Goal: Task Accomplishment & Management: Use online tool/utility

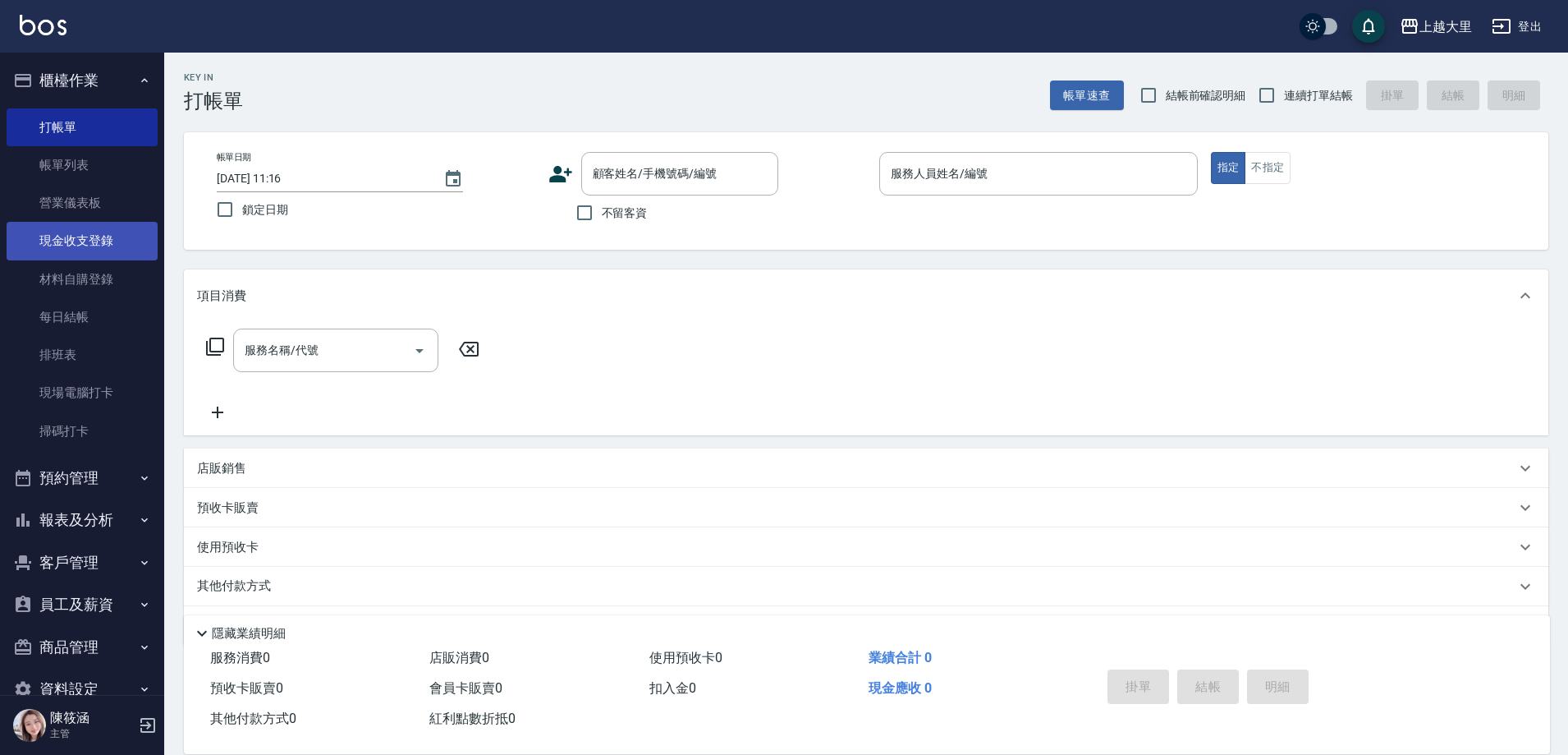
click at [109, 241] on link "現金收支登錄" at bounding box center [82, 241] width 151 height 38
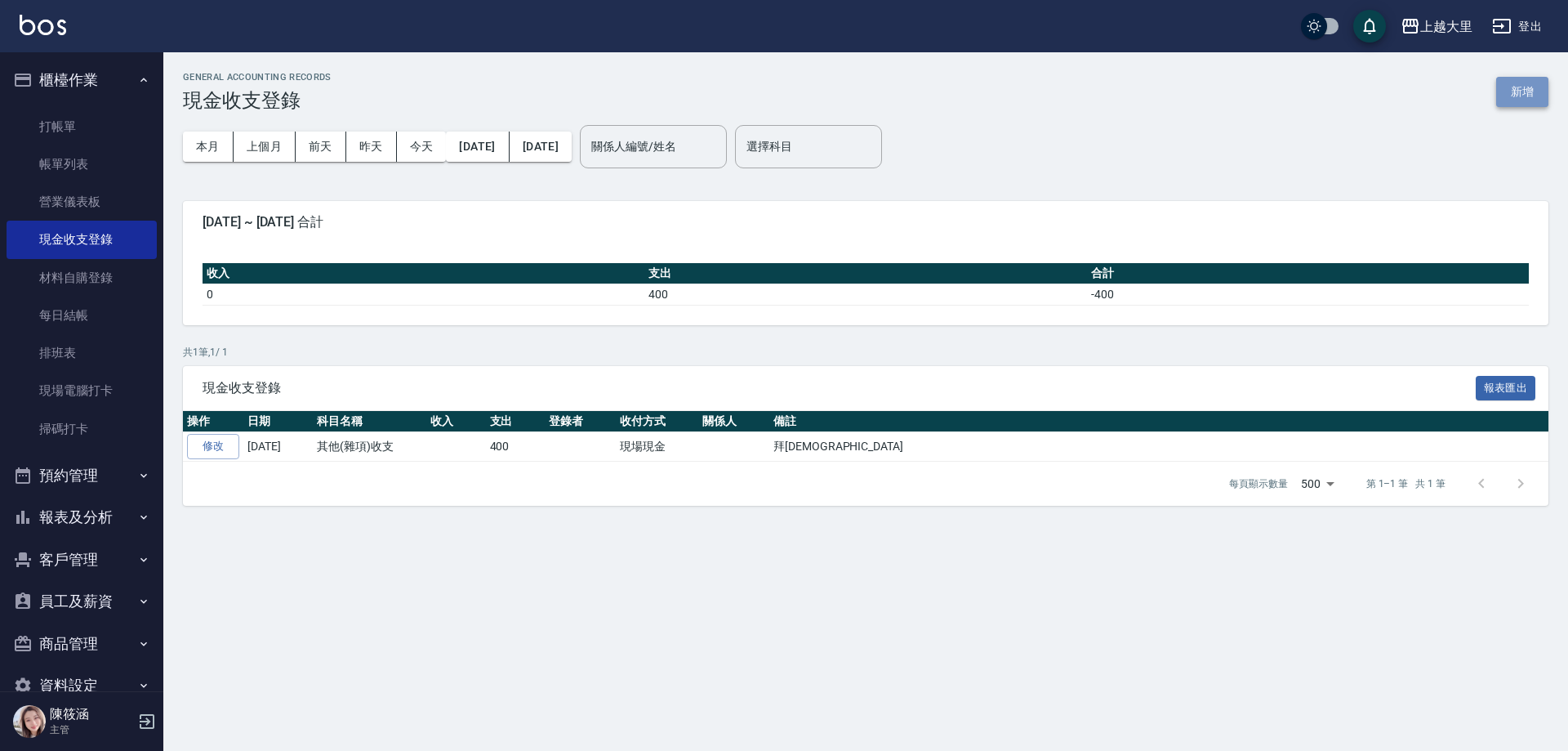
click at [1525, 92] on button "新增" at bounding box center [1522, 92] width 52 height 30
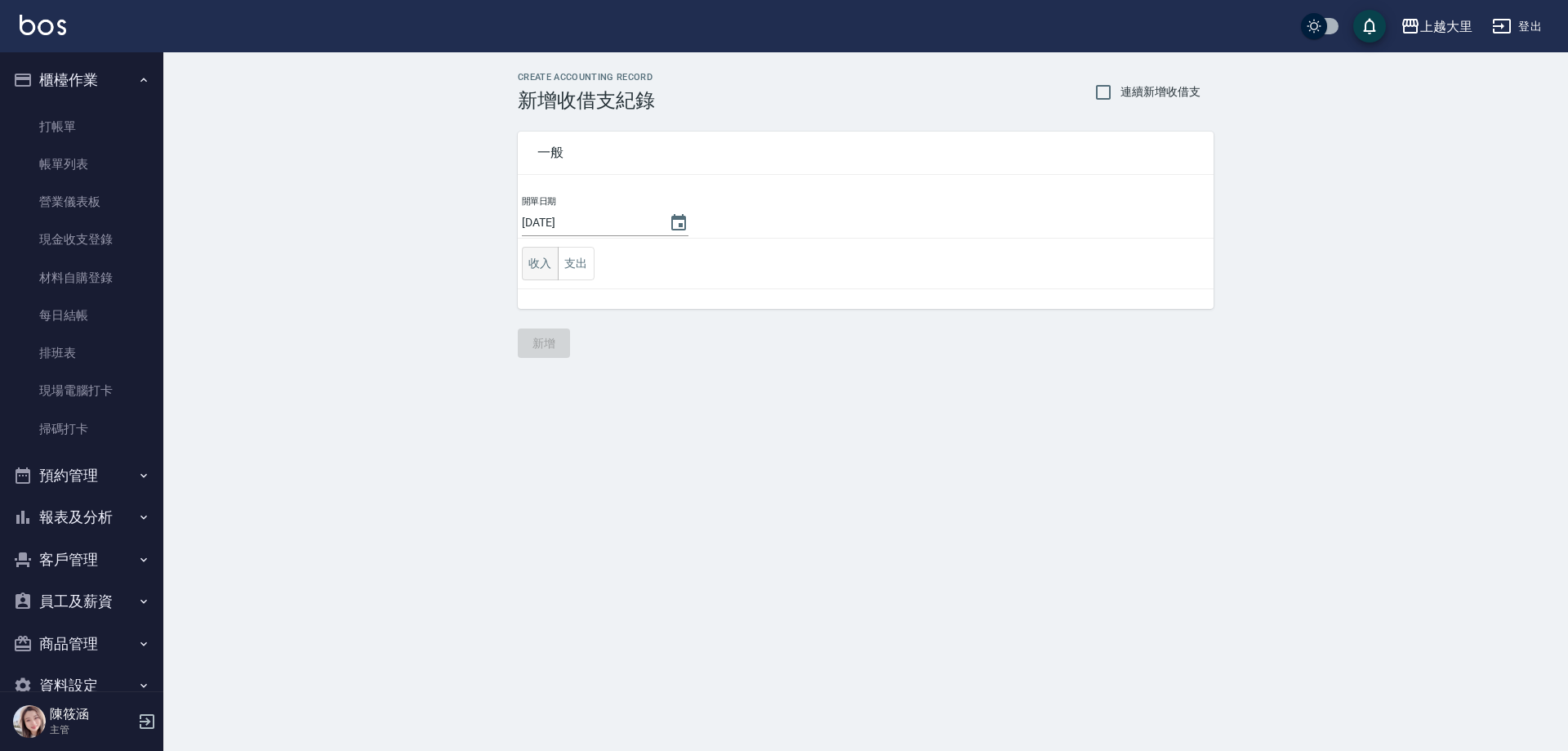
click at [544, 272] on button "收入" at bounding box center [540, 263] width 37 height 33
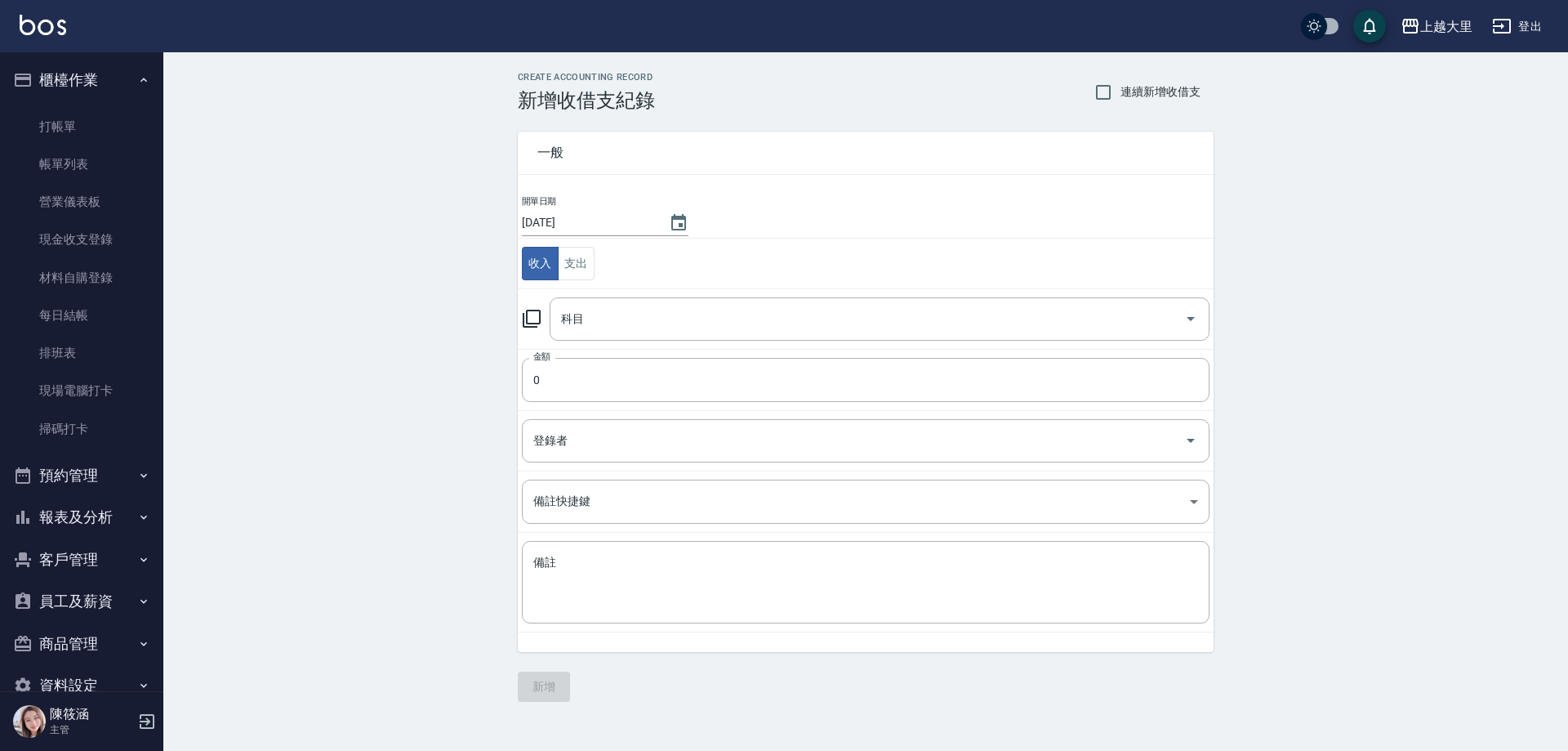
click at [614, 345] on td "科目 科目" at bounding box center [865, 318] width 695 height 61
click at [628, 327] on input "科目" at bounding box center [867, 319] width 620 height 29
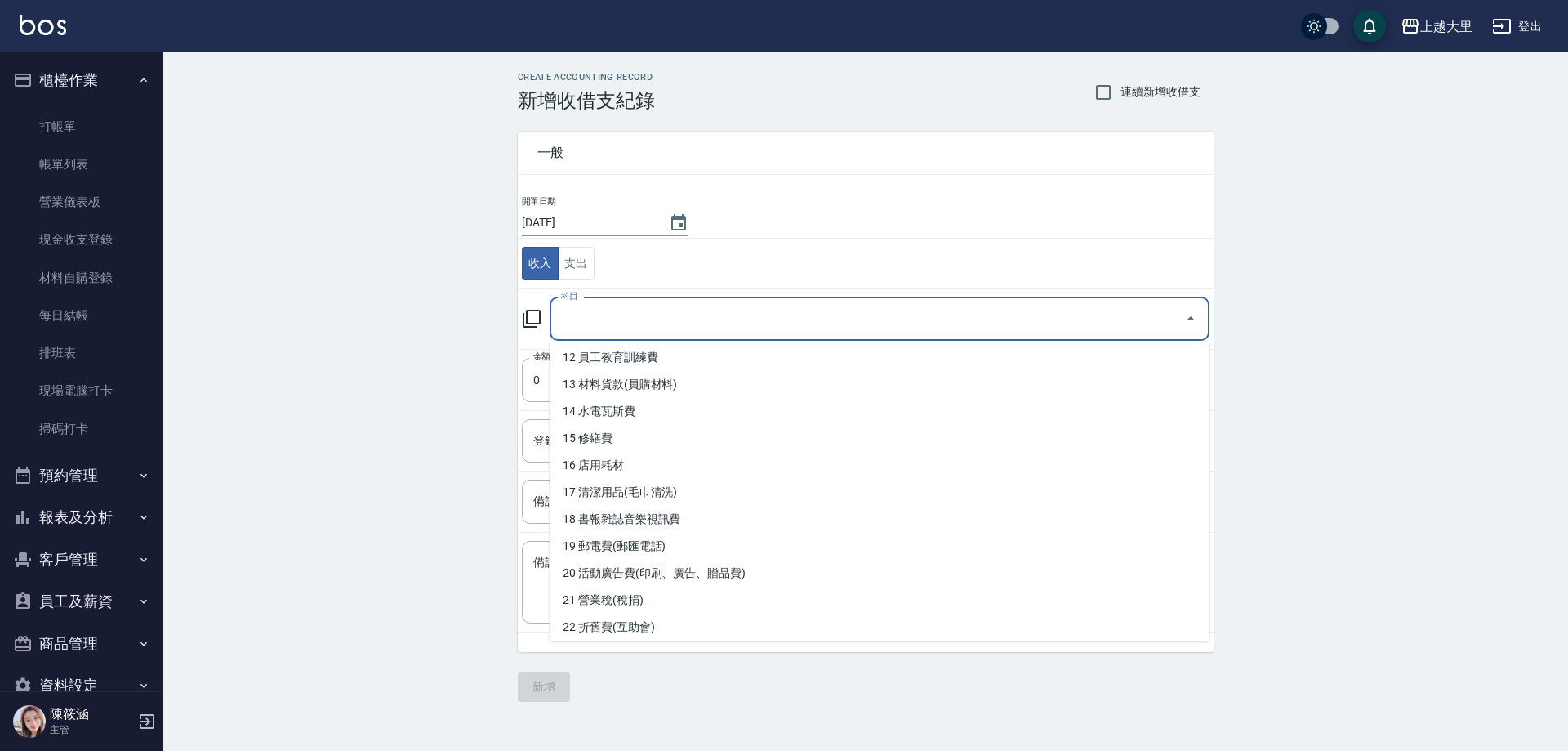
scroll to position [164, 0]
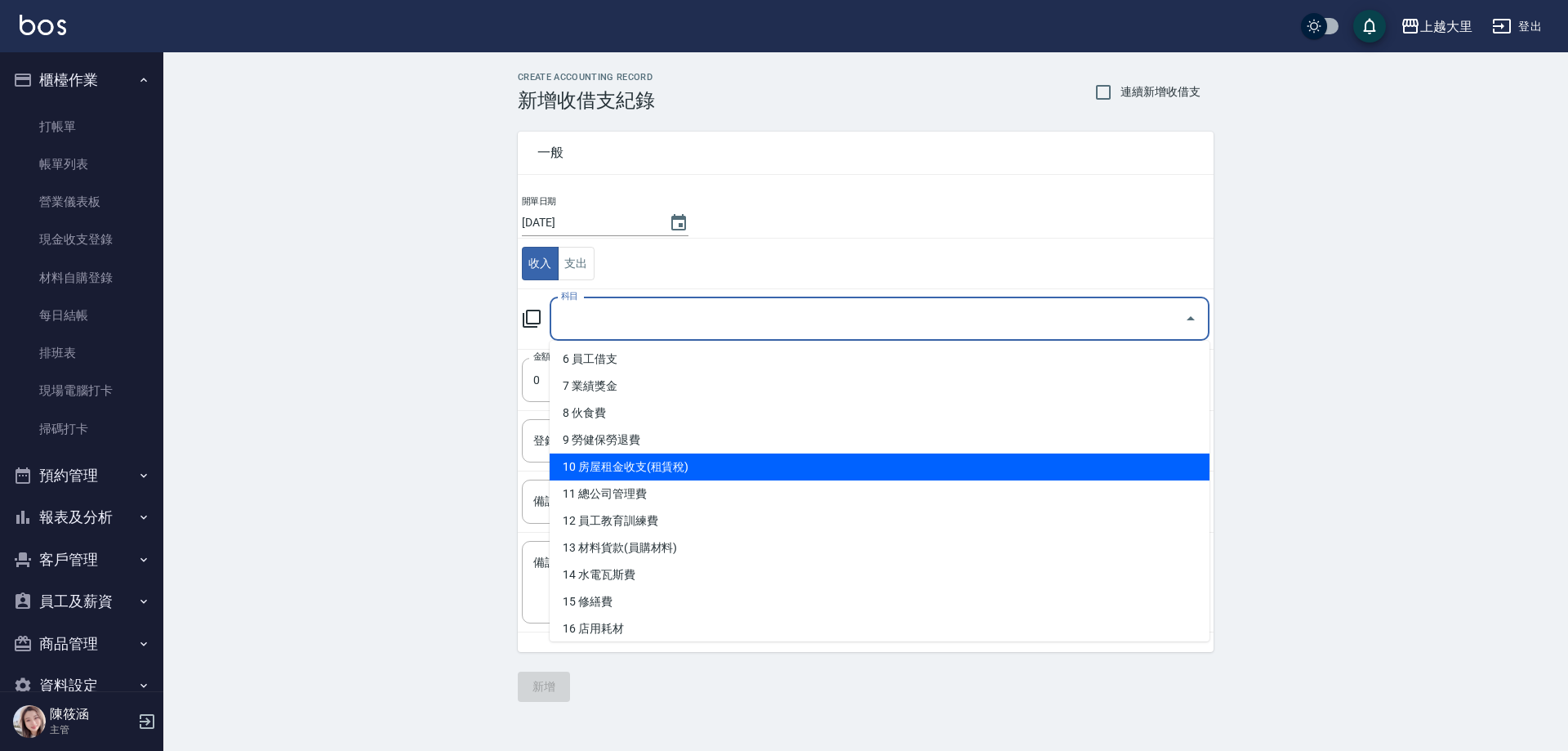
click at [704, 470] on li "10 房屋租金收支(租賃稅)" at bounding box center [880, 467] width 660 height 27
type input "10 房屋租金收支(租賃稅)"
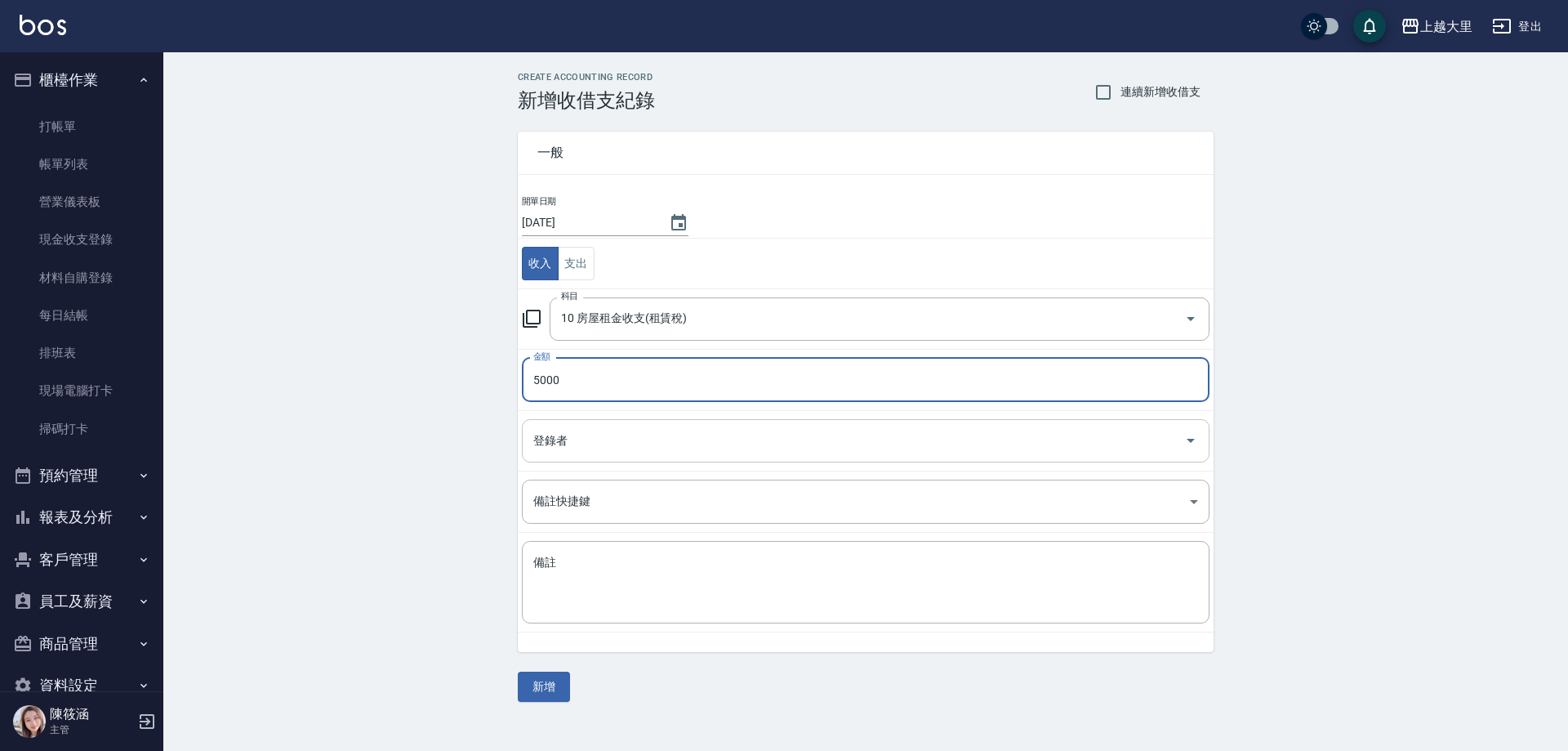
type input "5000"
click at [636, 432] on input "登錄者" at bounding box center [853, 441] width 648 height 29
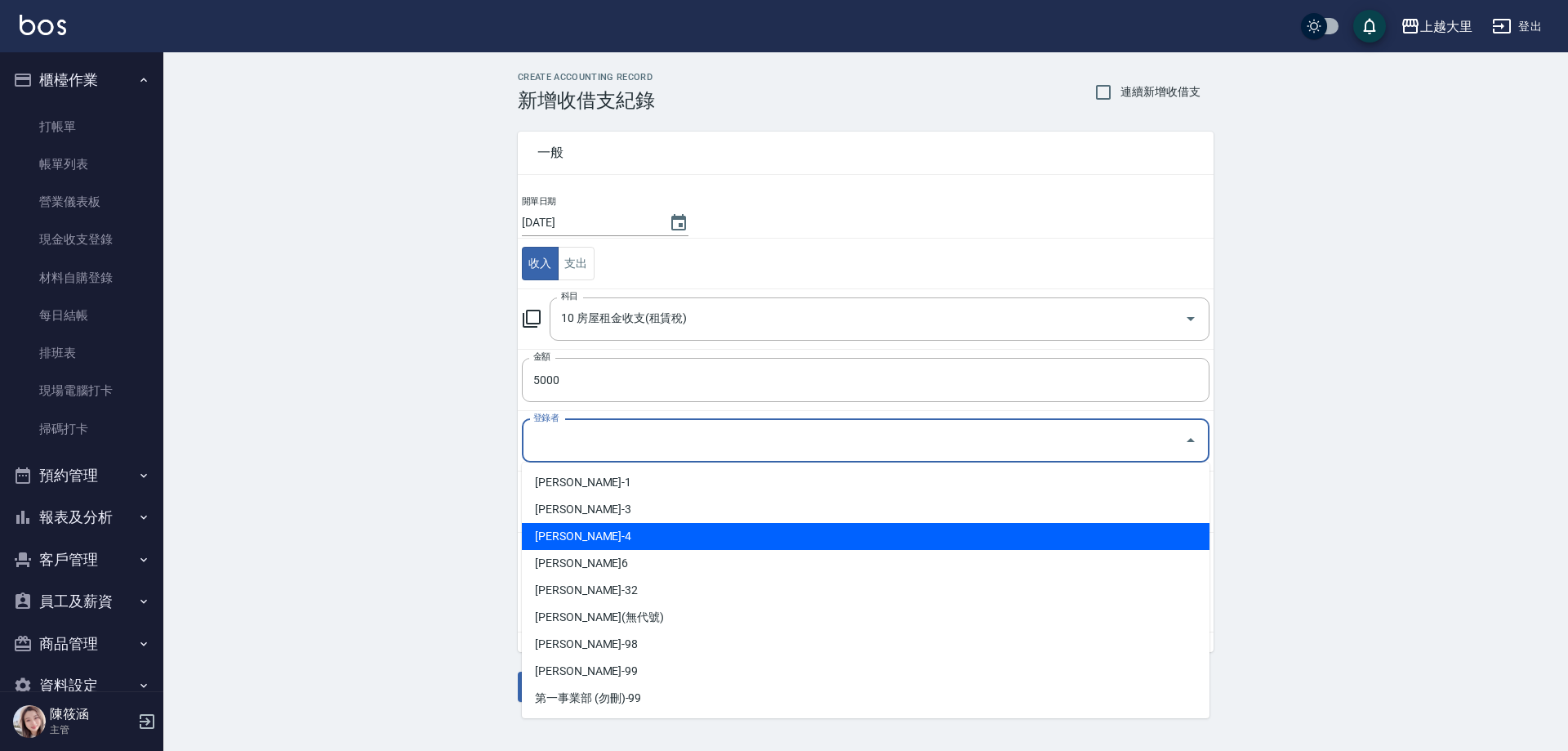
click at [645, 533] on li "[PERSON_NAME]-4" at bounding box center [865, 536] width 687 height 27
type input "[PERSON_NAME]-4"
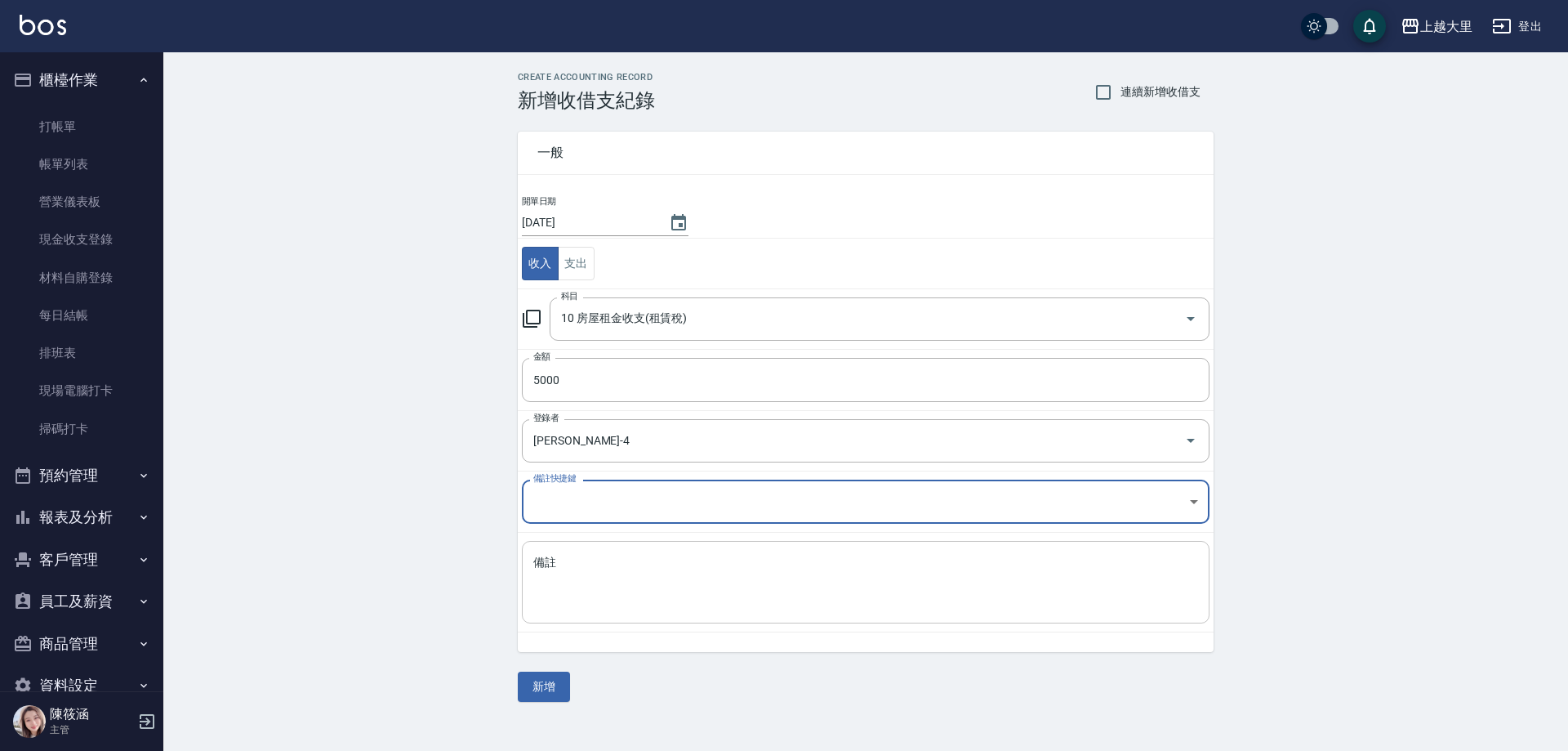
click at [623, 570] on textarea "備註" at bounding box center [866, 582] width 665 height 55
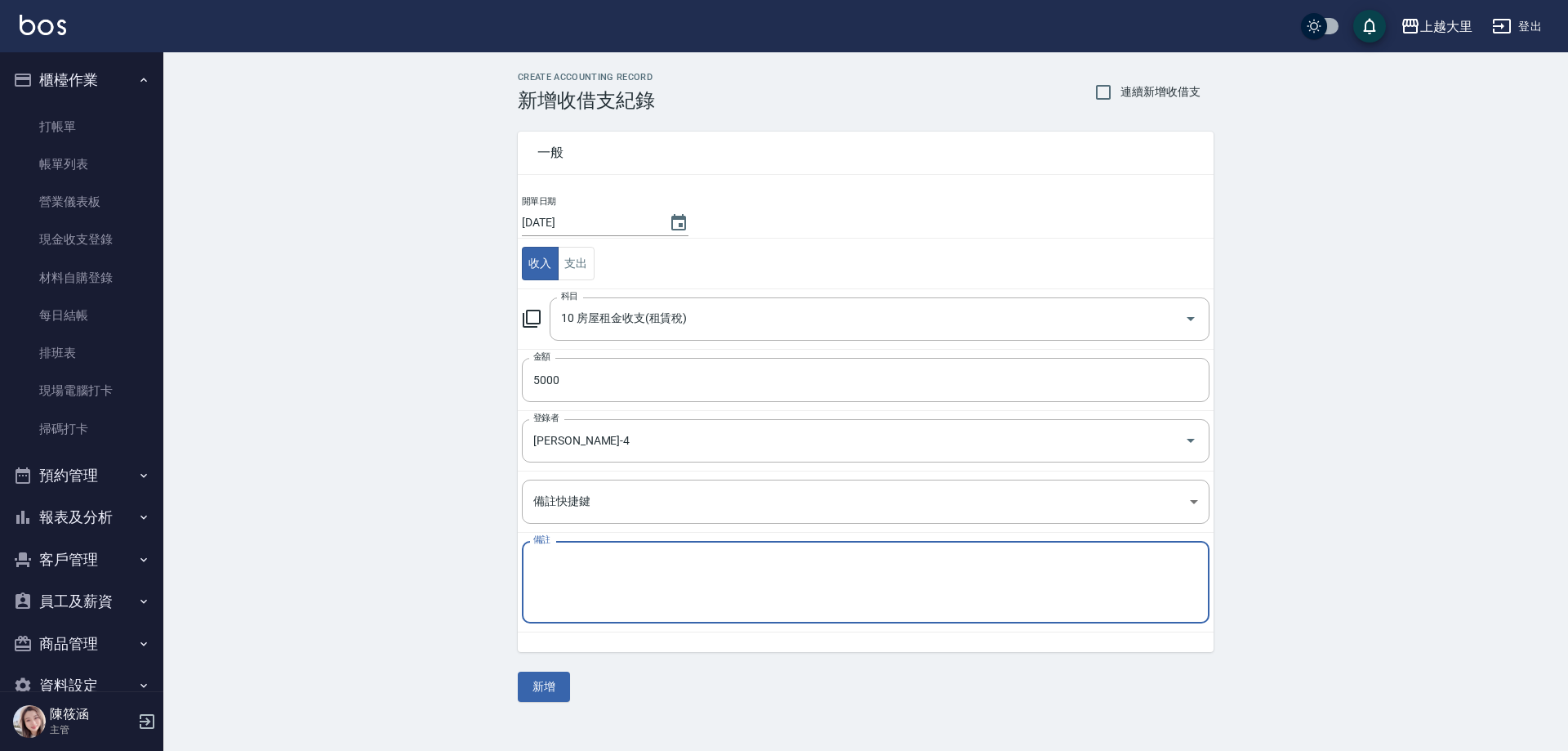
type textarea "g"
type textarea "這"
type textarea "攝影棚房租"
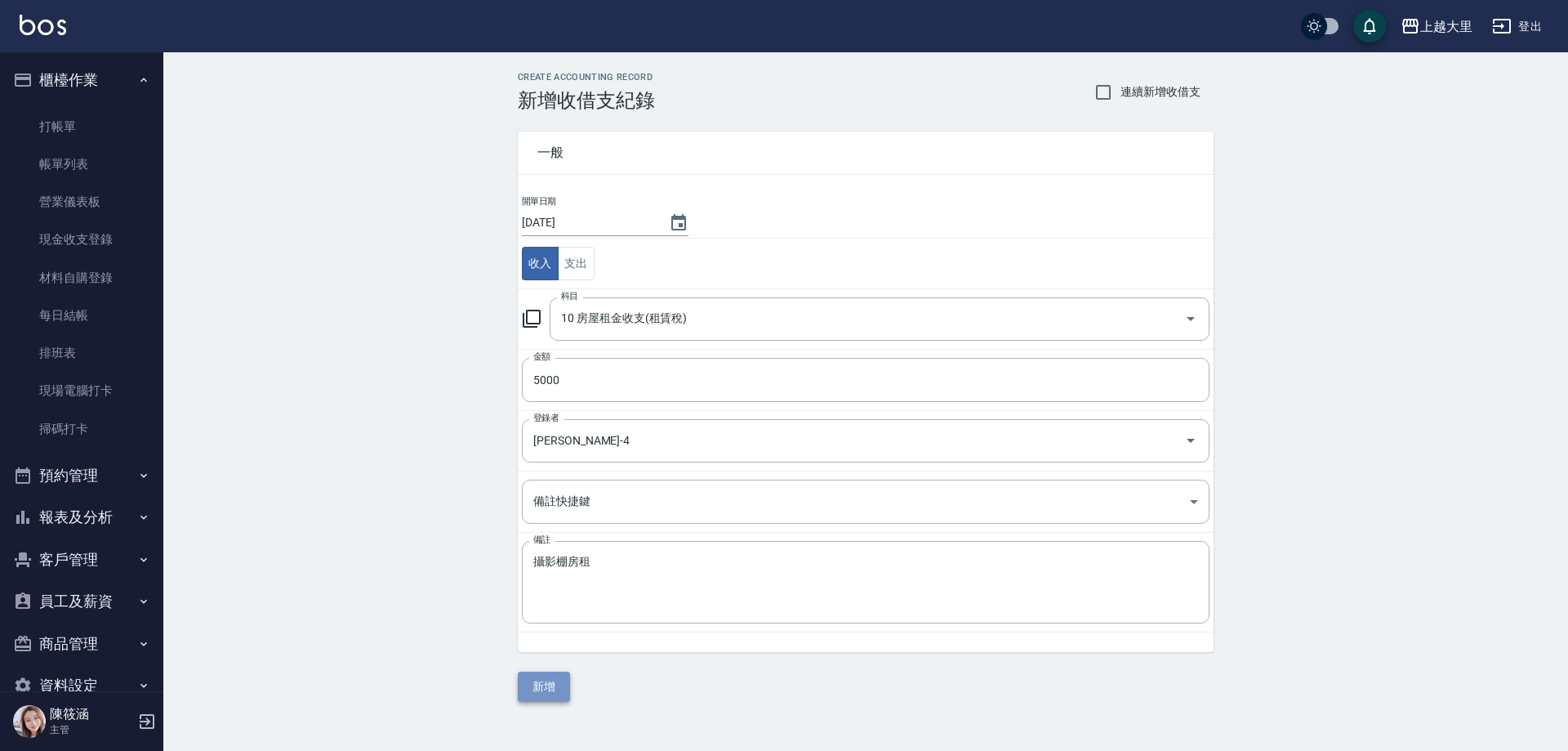
click at [552, 695] on button "新增" at bounding box center [544, 687] width 52 height 30
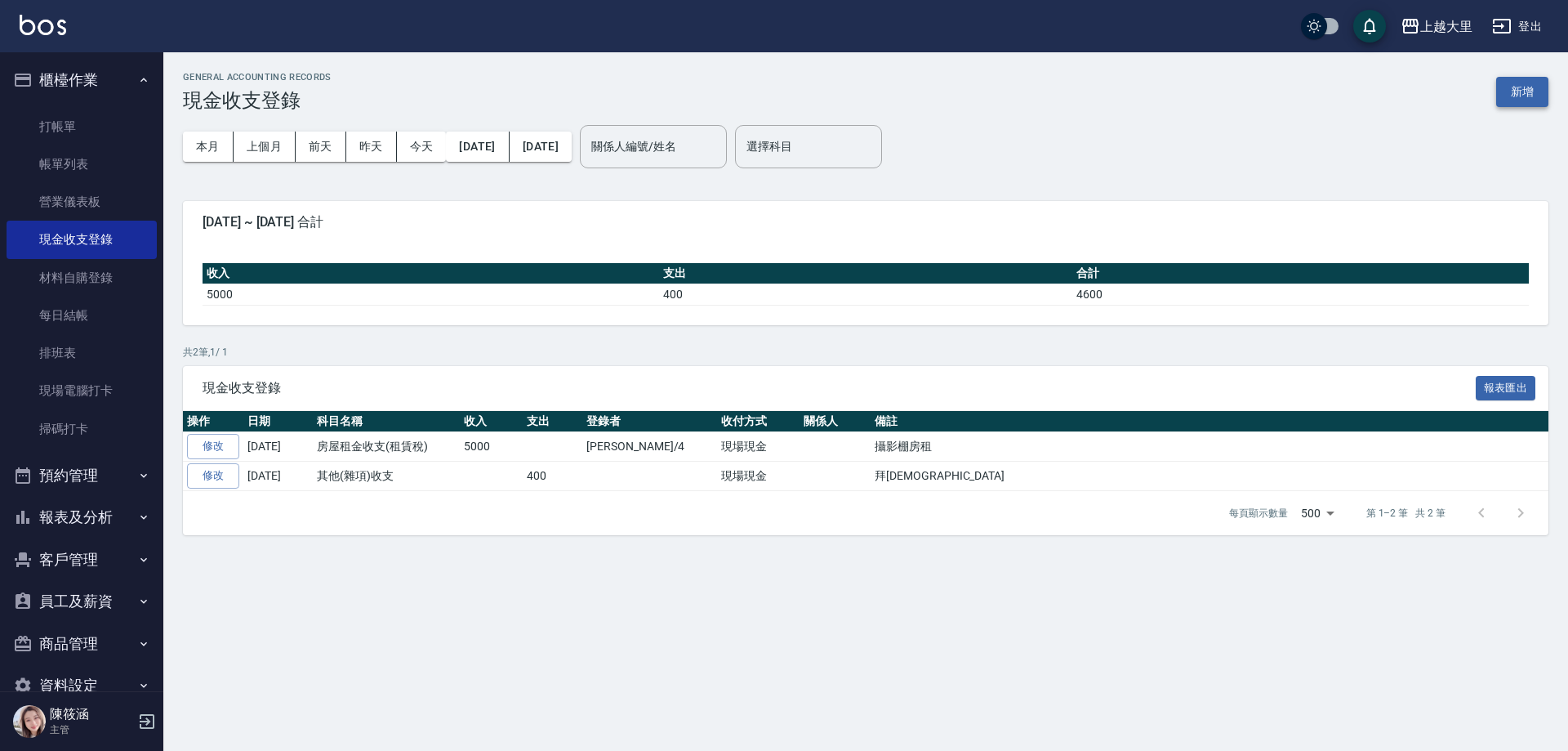
click at [1518, 99] on button "新增" at bounding box center [1522, 92] width 52 height 30
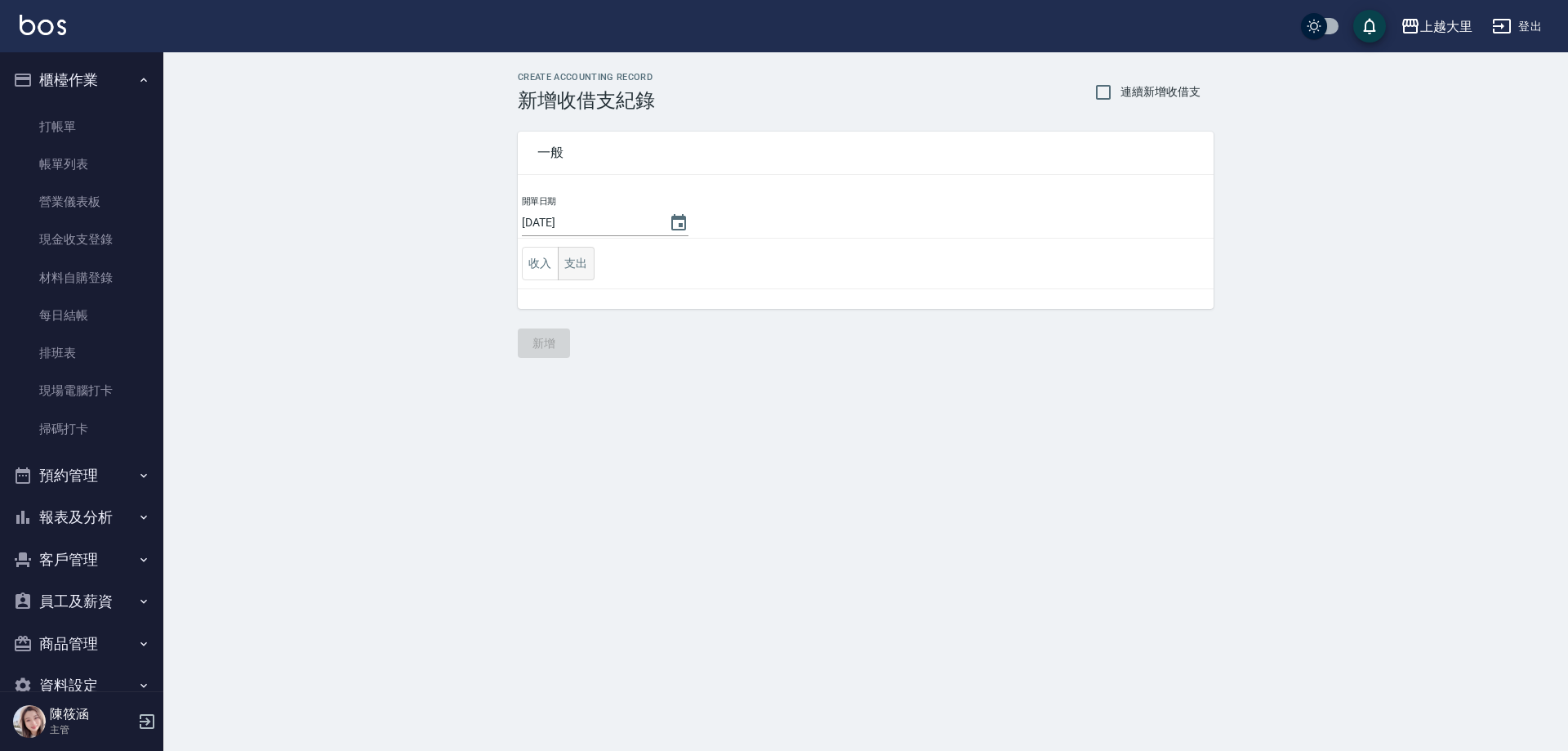
click at [586, 274] on button "支出" at bounding box center [576, 263] width 37 height 33
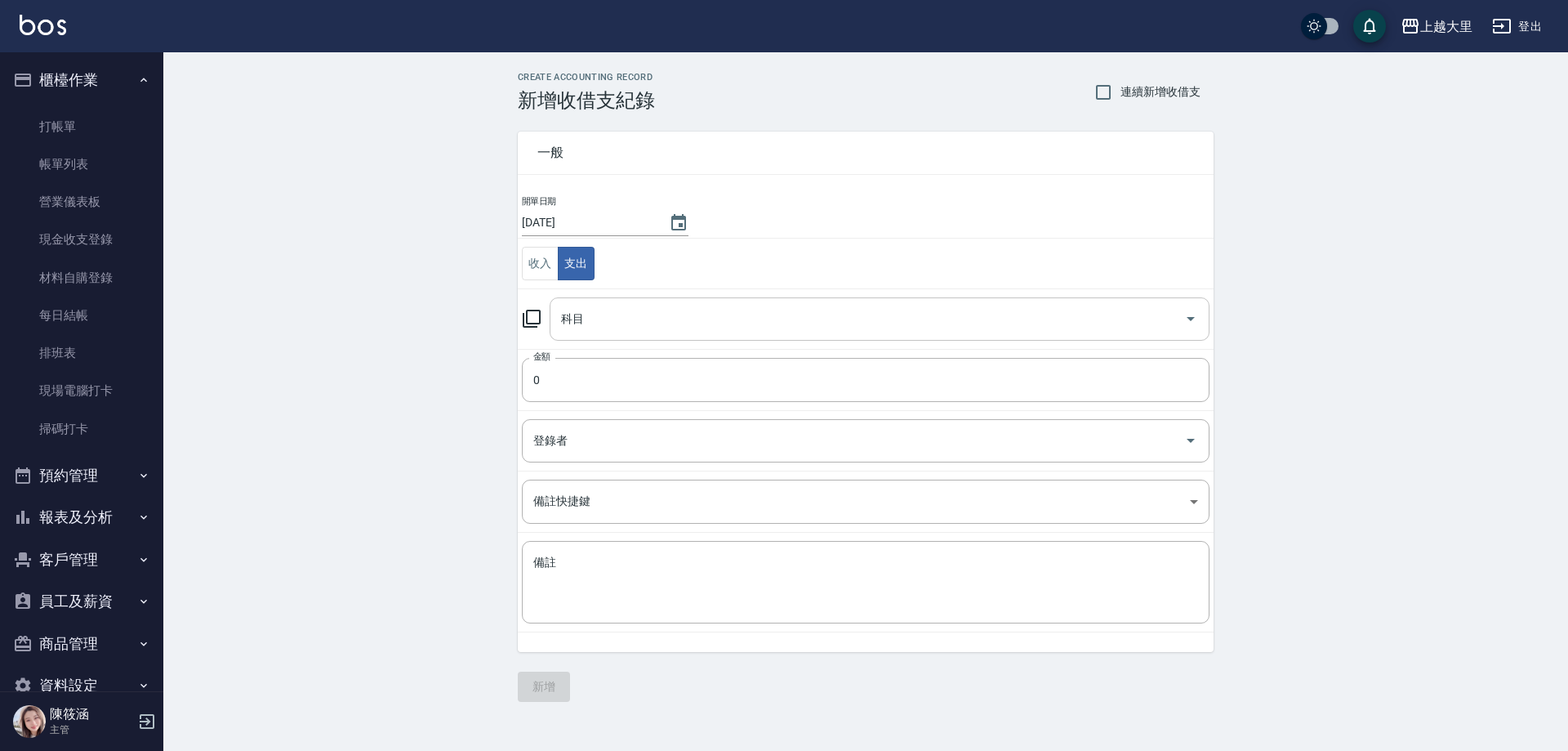
click at [622, 317] on input "科目" at bounding box center [867, 319] width 620 height 29
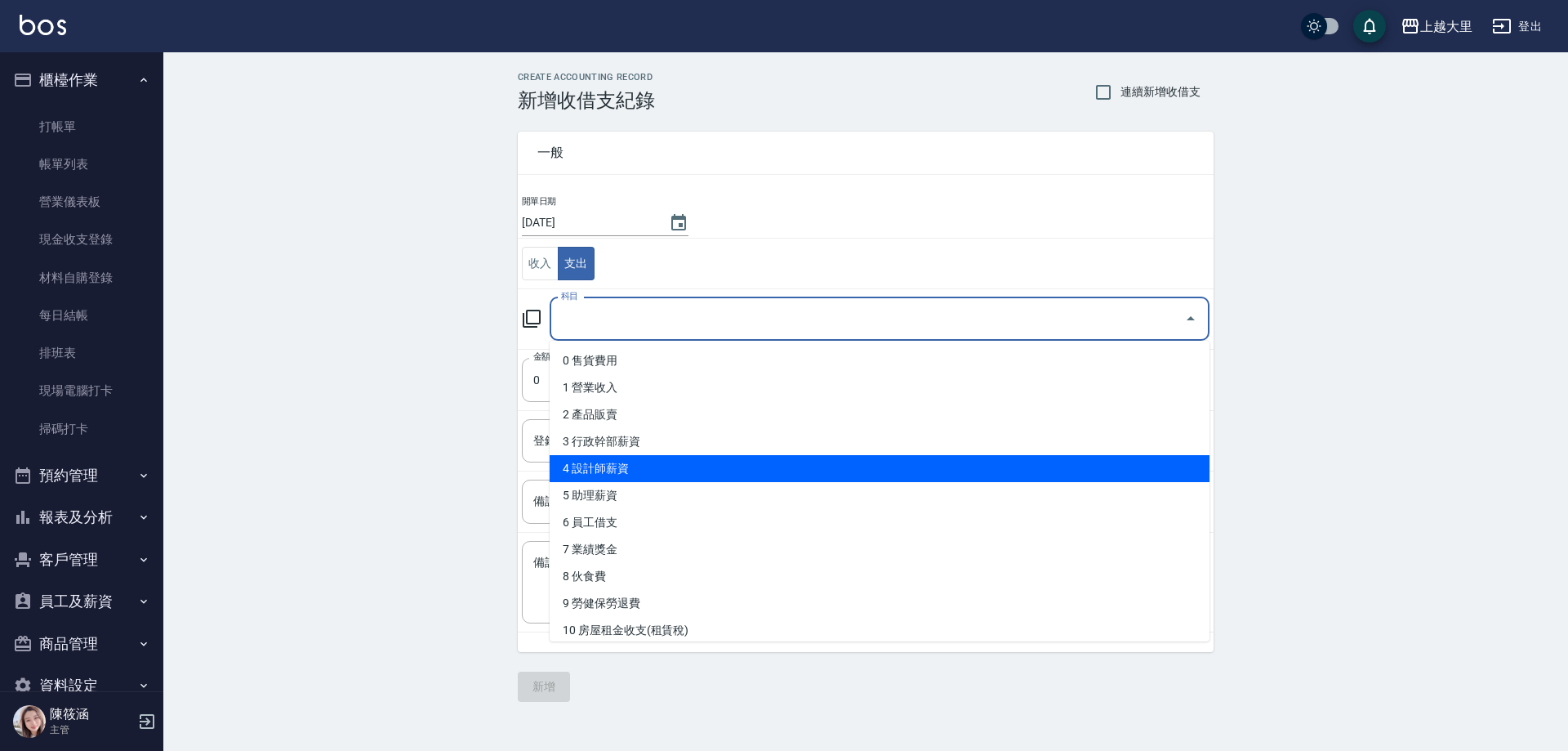
click at [691, 480] on li "4 設計師薪資" at bounding box center [880, 468] width 660 height 27
type input "4 設計師薪資"
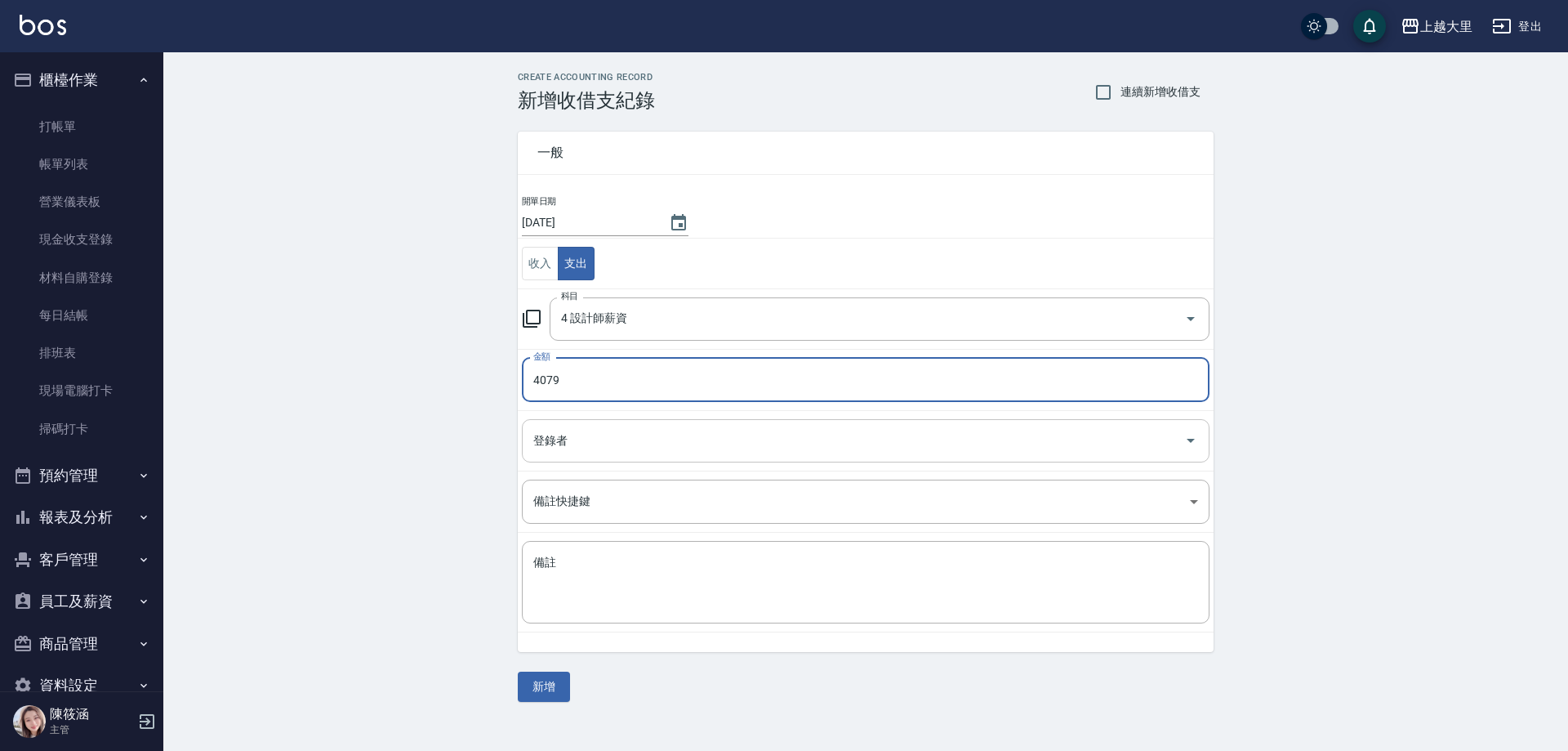
type input "4079"
click at [618, 435] on input "登錄者" at bounding box center [853, 441] width 648 height 29
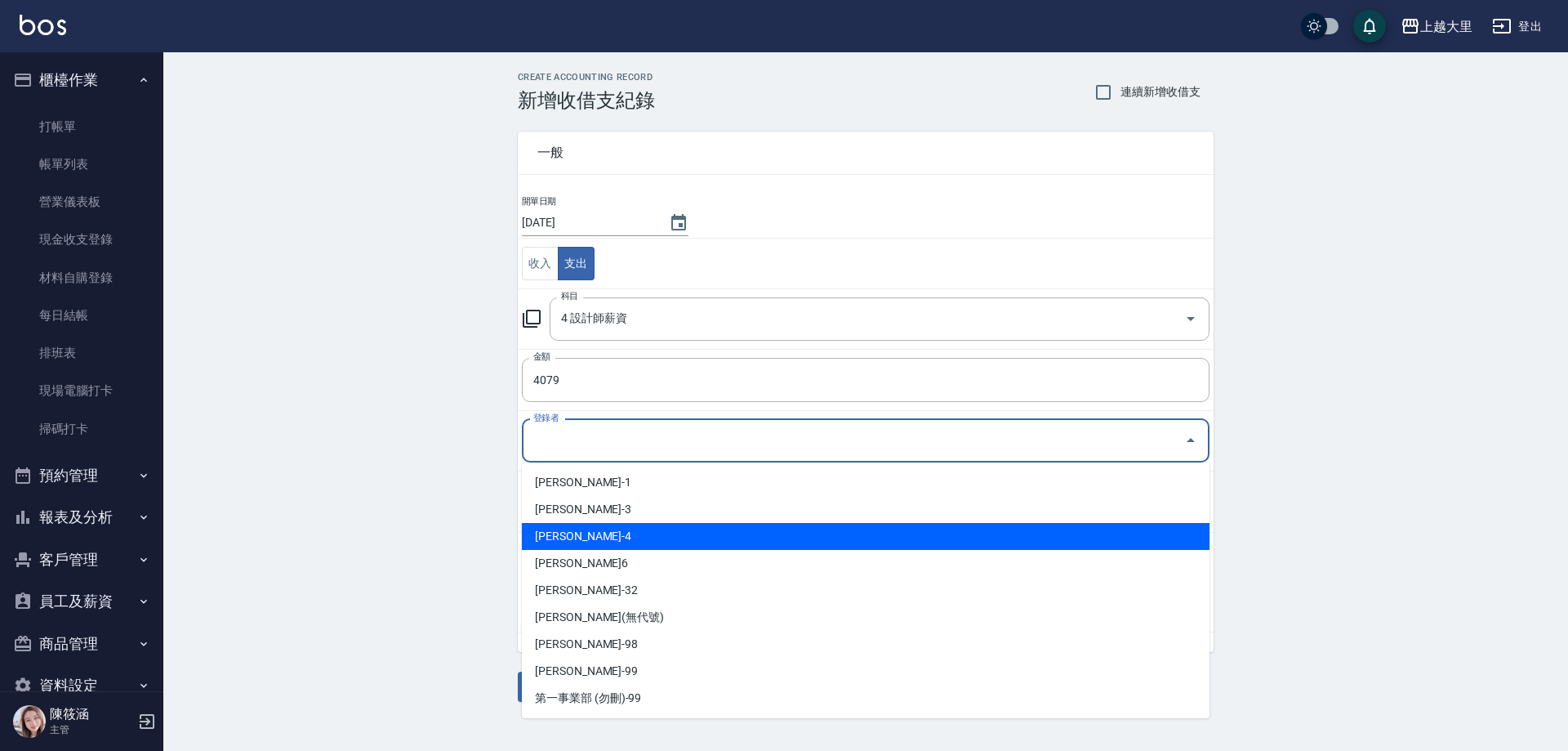
click at [604, 534] on li "[PERSON_NAME]-4" at bounding box center [865, 536] width 687 height 27
type input "[PERSON_NAME]-4"
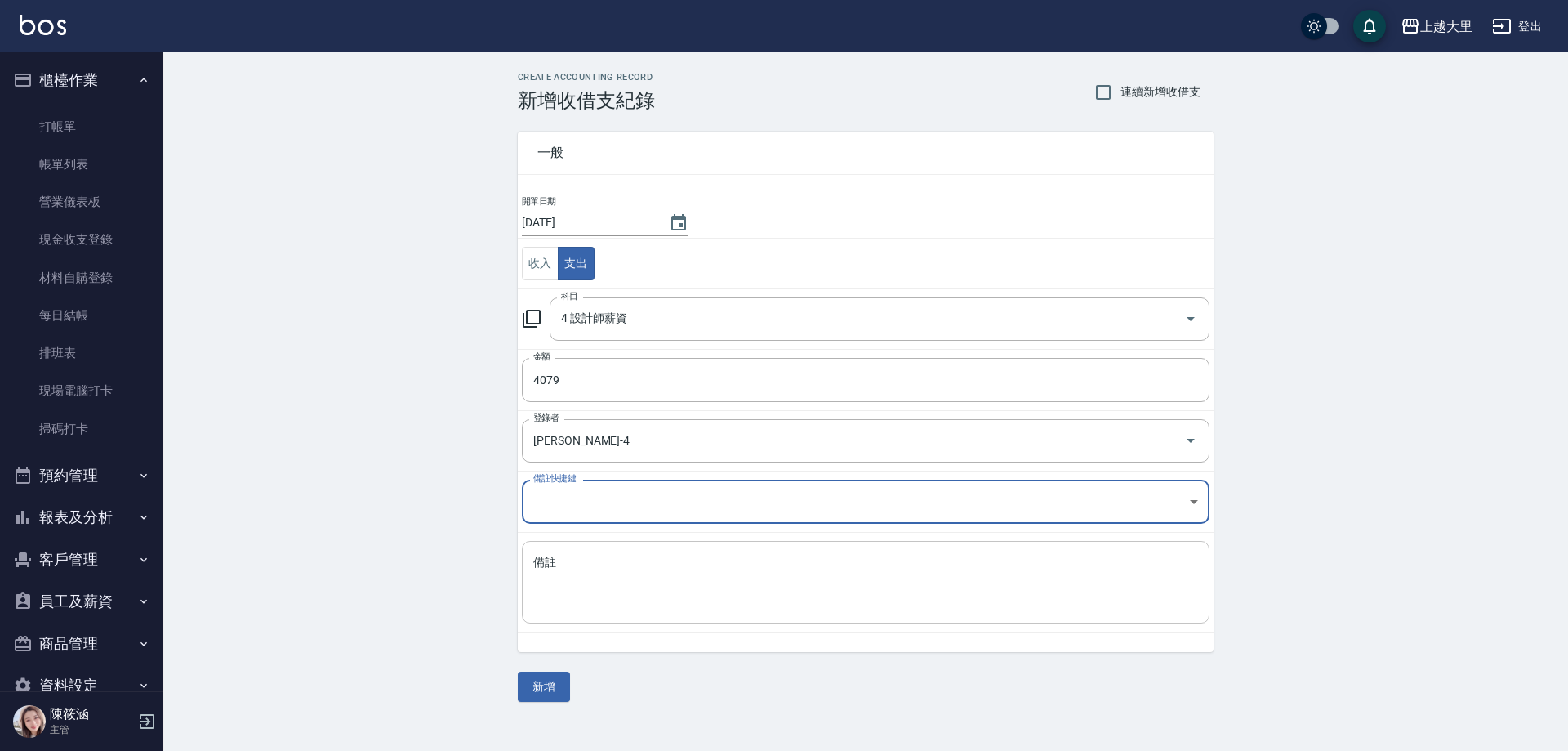
click at [590, 551] on div "x 備註" at bounding box center [865, 582] width 687 height 82
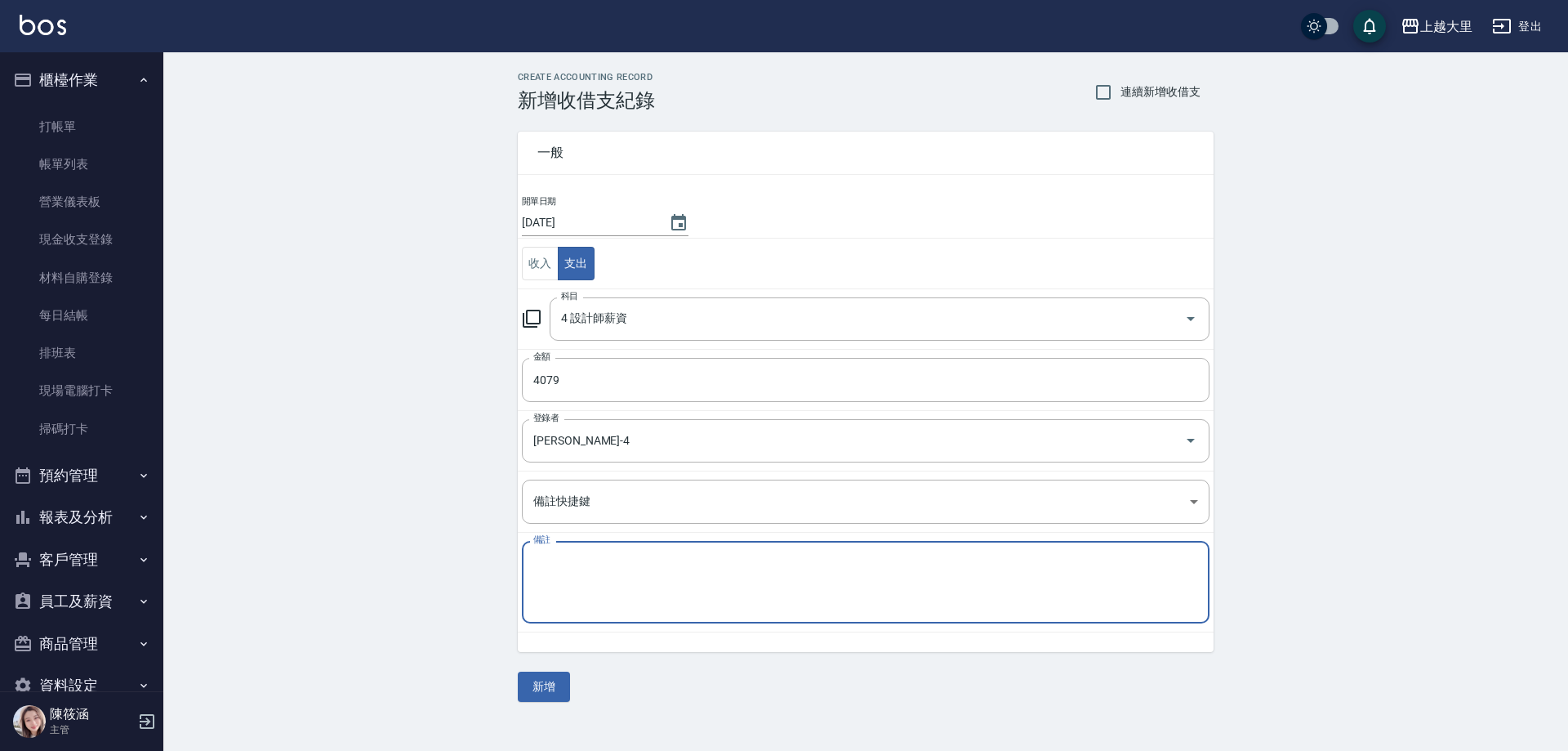
type textarea "1"
type textarea "ㄨ"
type textarea "補[PERSON_NAME]"
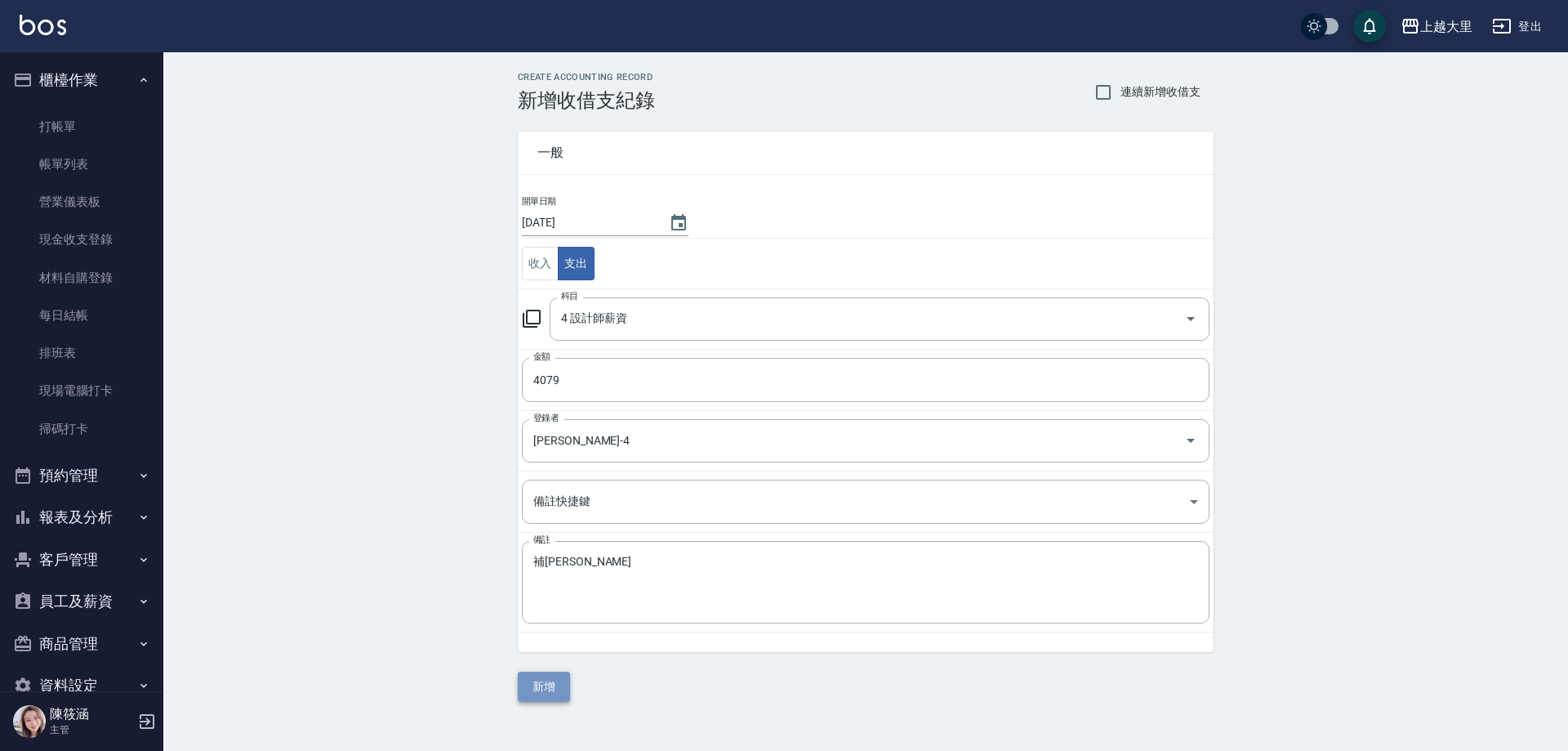
click at [561, 682] on button "新增" at bounding box center [544, 687] width 52 height 30
